Goal: Obtain resource: Obtain resource

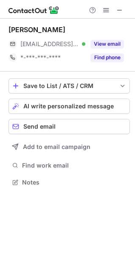
scroll to position [176, 135]
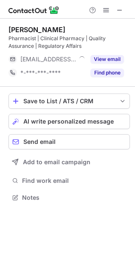
scroll to position [191, 135]
click at [122, 11] on span at bounding box center [119, 10] width 7 height 7
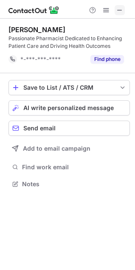
scroll to position [178, 135]
click at [120, 9] on span at bounding box center [119, 10] width 7 height 7
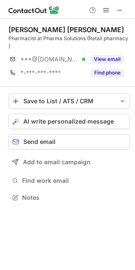
scroll to position [191, 135]
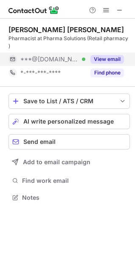
click at [112, 57] on button "View email" at bounding box center [106, 59] width 33 height 8
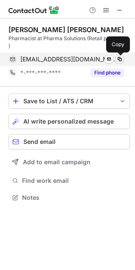
click at [120, 60] on span at bounding box center [119, 59] width 7 height 7
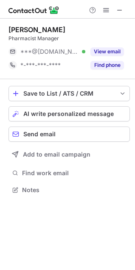
scroll to position [184, 135]
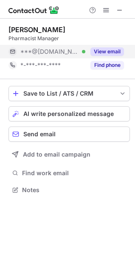
click at [108, 55] on button "View email" at bounding box center [106, 51] width 33 height 8
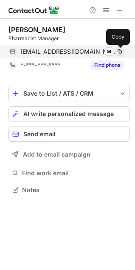
click at [122, 51] on span at bounding box center [119, 51] width 7 height 7
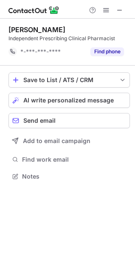
scroll to position [170, 135]
click at [118, 10] on span at bounding box center [119, 10] width 7 height 7
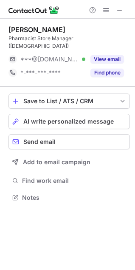
scroll to position [184, 135]
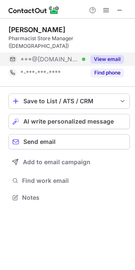
click at [110, 55] on button "View email" at bounding box center [106, 59] width 33 height 8
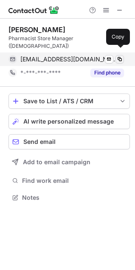
click at [120, 56] on span at bounding box center [119, 59] width 7 height 7
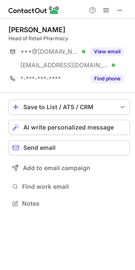
scroll to position [197, 135]
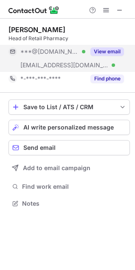
click at [107, 52] on button "View email" at bounding box center [106, 51] width 33 height 8
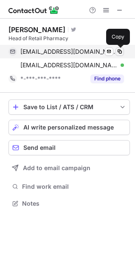
click at [117, 50] on span at bounding box center [119, 51] width 7 height 7
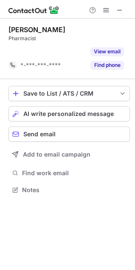
scroll to position [170, 135]
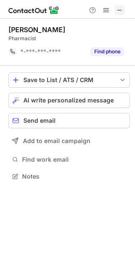
click at [121, 11] on span at bounding box center [119, 10] width 7 height 7
click at [123, 13] on button at bounding box center [119, 10] width 10 height 10
click at [116, 10] on span at bounding box center [119, 10] width 7 height 7
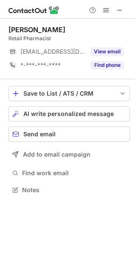
scroll to position [184, 135]
click at [122, 9] on span at bounding box center [119, 10] width 7 height 7
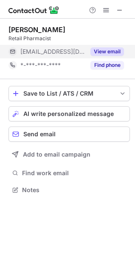
click at [108, 49] on button "View email" at bounding box center [106, 51] width 33 height 8
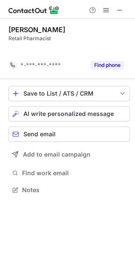
scroll to position [170, 135]
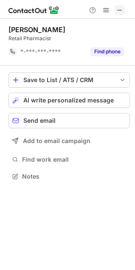
click at [120, 11] on span at bounding box center [119, 10] width 7 height 7
click at [125, 8] on div at bounding box center [106, 10] width 41 height 10
click at [119, 11] on span at bounding box center [119, 10] width 7 height 7
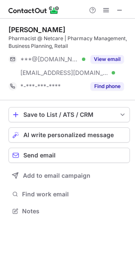
scroll to position [205, 135]
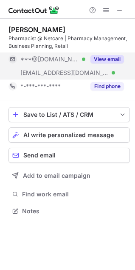
click at [119, 58] on button "View email" at bounding box center [106, 59] width 33 height 8
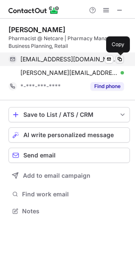
click at [120, 58] on span at bounding box center [119, 59] width 7 height 7
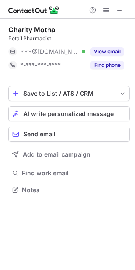
scroll to position [184, 135]
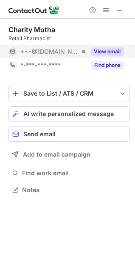
click at [119, 53] on button "View email" at bounding box center [106, 51] width 33 height 8
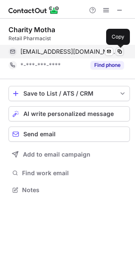
click at [121, 50] on span at bounding box center [119, 51] width 7 height 7
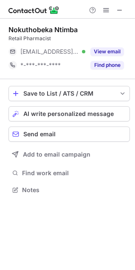
scroll to position [184, 135]
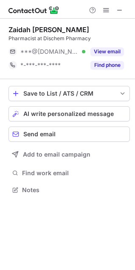
scroll to position [184, 135]
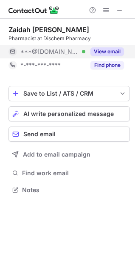
click at [121, 53] on button "View email" at bounding box center [106, 51] width 33 height 8
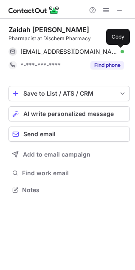
click at [121, 53] on span at bounding box center [119, 51] width 7 height 7
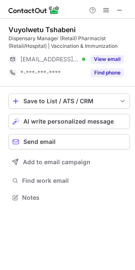
scroll to position [191, 135]
click at [120, 13] on div at bounding box center [67, 9] width 135 height 19
click at [120, 13] on span at bounding box center [119, 10] width 7 height 7
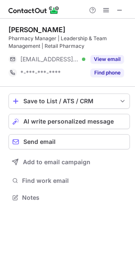
scroll to position [191, 135]
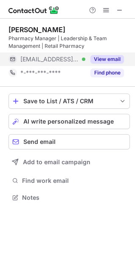
click at [108, 56] on button "View email" at bounding box center [106, 59] width 33 height 8
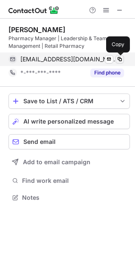
click at [118, 58] on span at bounding box center [119, 59] width 7 height 7
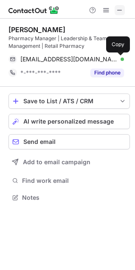
click at [123, 9] on button at bounding box center [119, 10] width 10 height 10
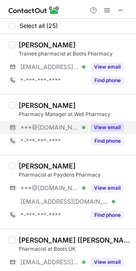
click at [111, 124] on button "View email" at bounding box center [106, 127] width 33 height 8
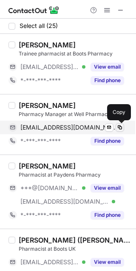
click at [121, 126] on span at bounding box center [119, 127] width 7 height 7
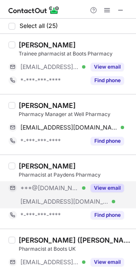
click at [114, 185] on button "View email" at bounding box center [106, 188] width 33 height 8
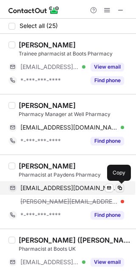
click at [122, 185] on span at bounding box center [119, 188] width 7 height 7
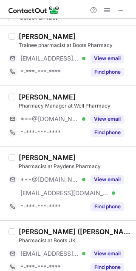
scroll to position [11, 0]
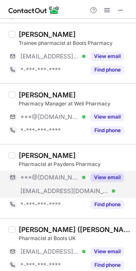
click at [102, 173] on button "View email" at bounding box center [106, 177] width 33 height 8
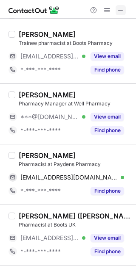
click at [120, 9] on span at bounding box center [120, 10] width 7 height 7
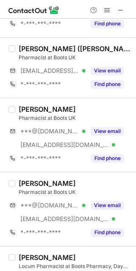
scroll to position [215, 0]
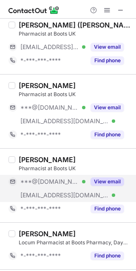
click at [113, 178] on button "View email" at bounding box center [106, 181] width 33 height 8
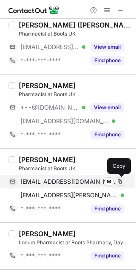
click at [120, 180] on span at bounding box center [119, 181] width 7 height 7
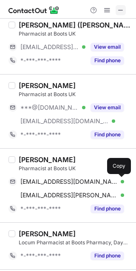
click at [122, 7] on span at bounding box center [120, 10] width 7 height 7
